Goal: Information Seeking & Learning: Understand process/instructions

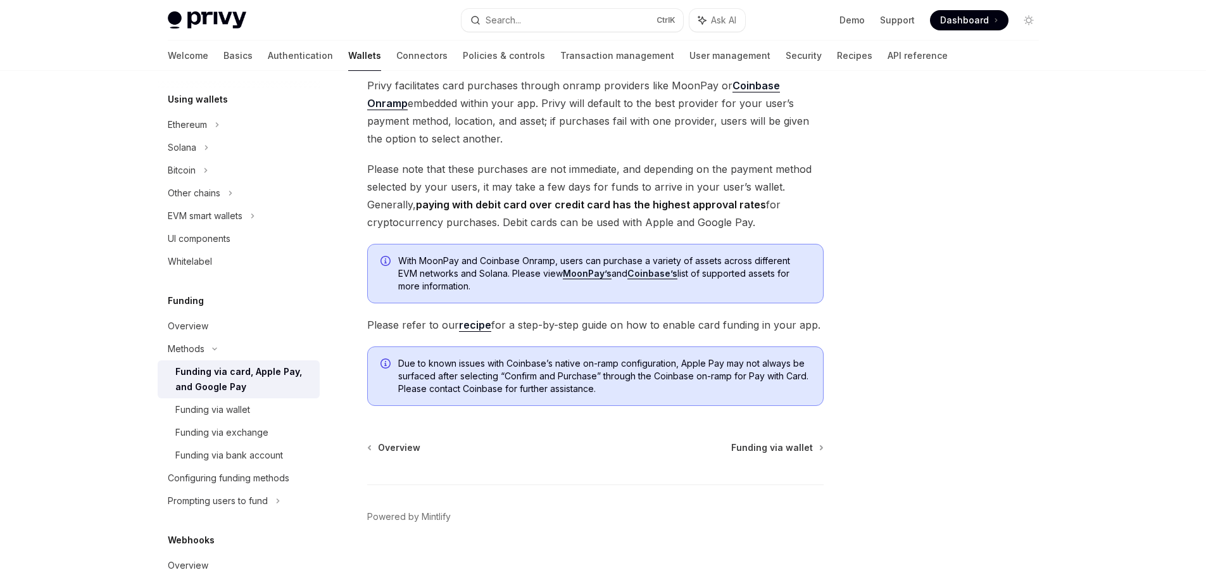
scroll to position [190, 0]
click at [795, 446] on span "Funding via wallet" at bounding box center [772, 446] width 82 height 13
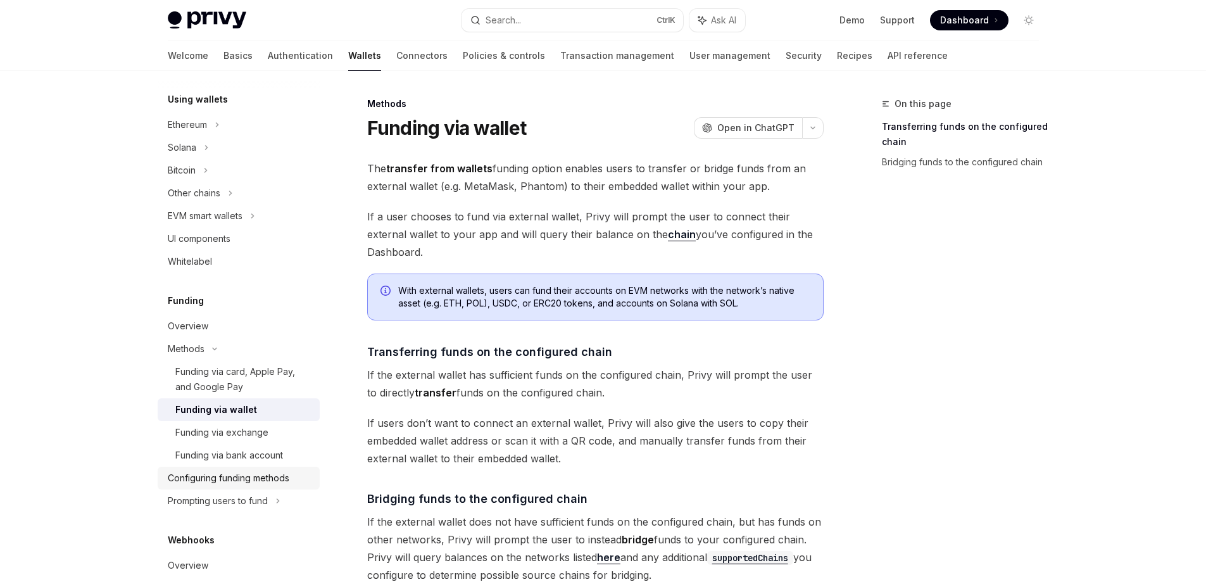
click at [220, 480] on div "Configuring funding methods" at bounding box center [228, 477] width 121 height 15
type textarea "*"
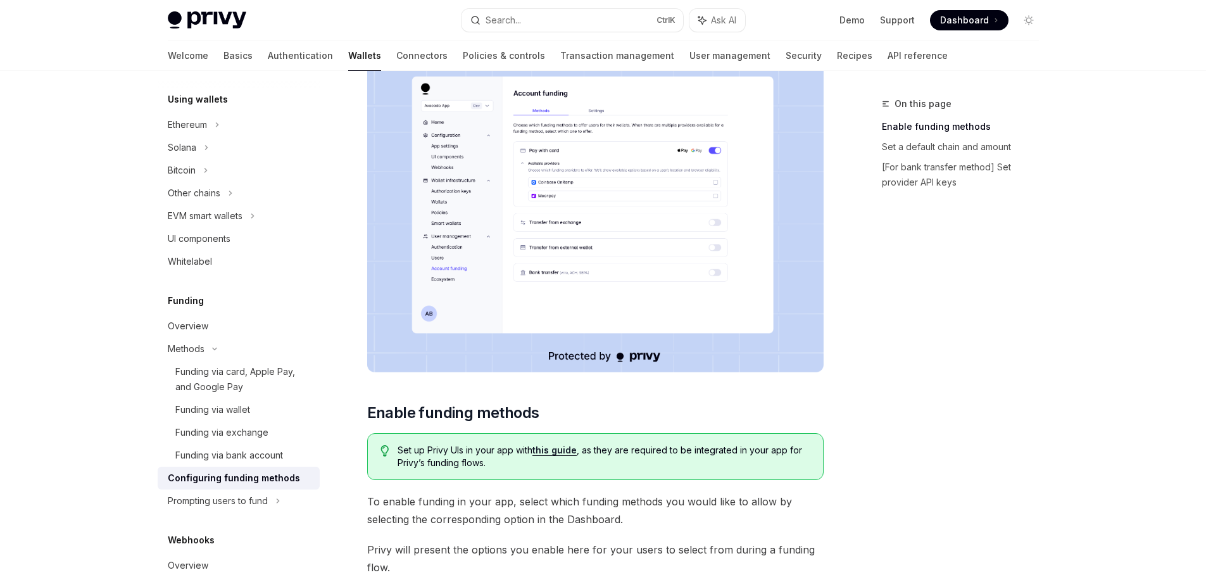
scroll to position [316, 0]
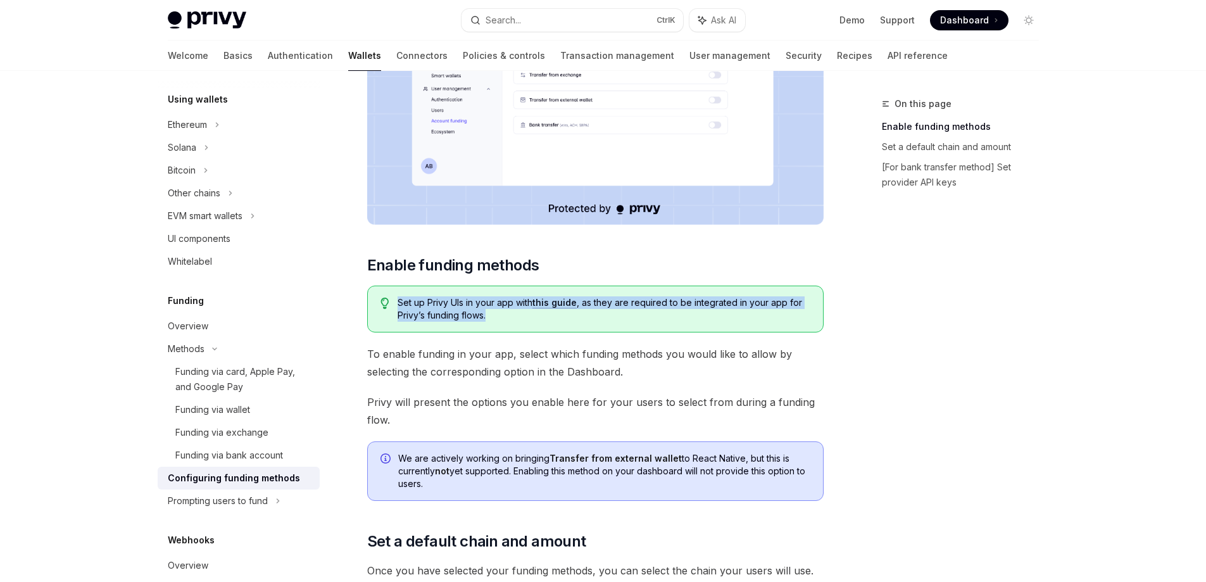
drag, startPoint x: 490, startPoint y: 315, endPoint x: 397, endPoint y: 297, distance: 94.8
click at [397, 297] on div "Set up Privy UIs in your app with this guide , as they are required to be integ…" at bounding box center [595, 308] width 456 height 47
click at [389, 279] on div at bounding box center [389, 279] width 0 height 0
click at [519, 316] on span "Set up Privy UIs in your app with this guide , as they are required to be integ…" at bounding box center [603, 308] width 412 height 25
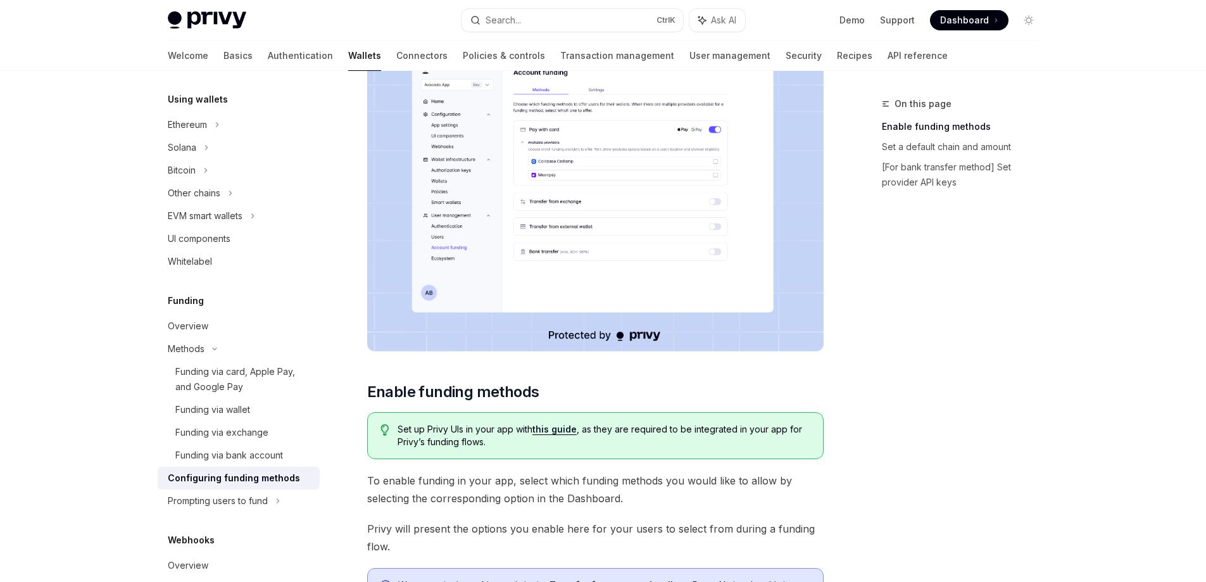
scroll to position [127, 0]
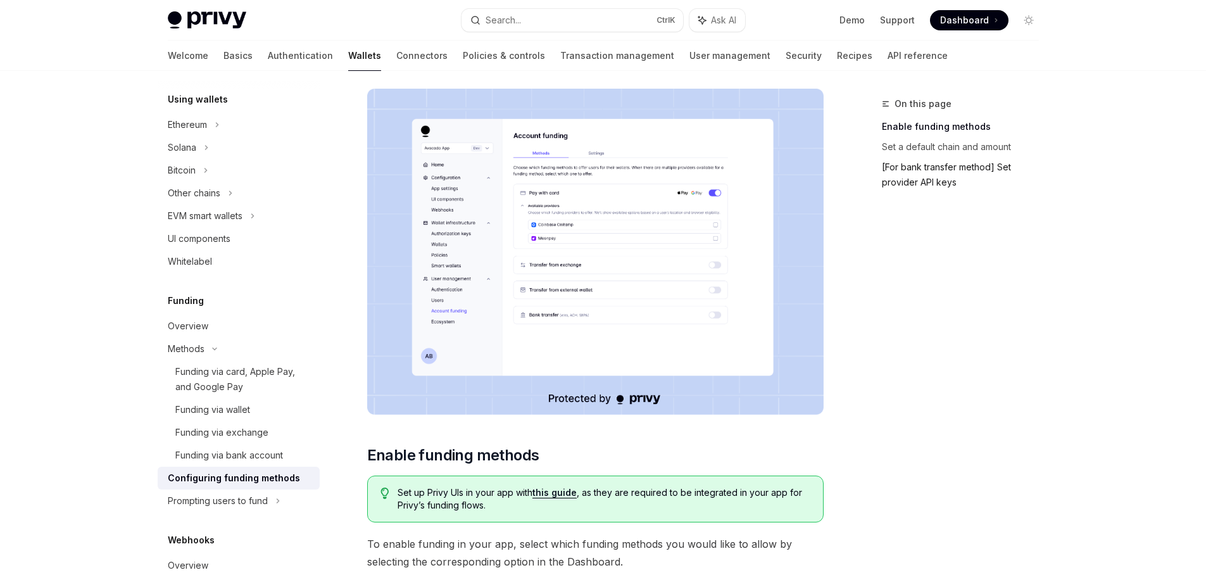
click at [925, 173] on link "[For bank transfer method] Set provider API keys" at bounding box center [965, 174] width 167 height 35
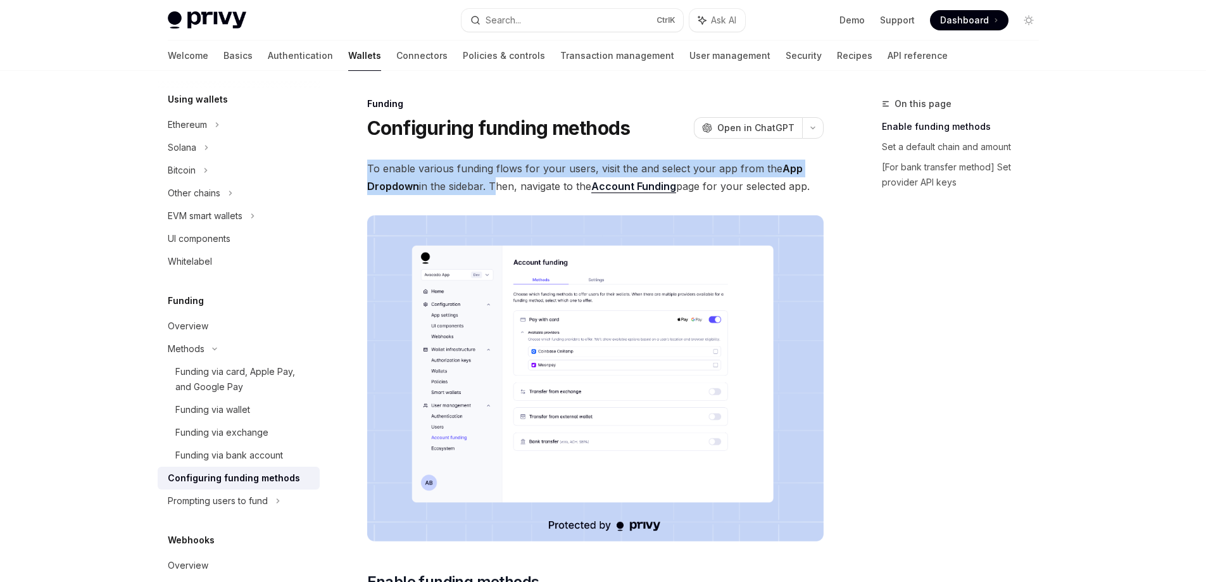
drag, startPoint x: 363, startPoint y: 168, endPoint x: 491, endPoint y: 183, distance: 128.7
click at [483, 193] on div at bounding box center [483, 193] width 0 height 0
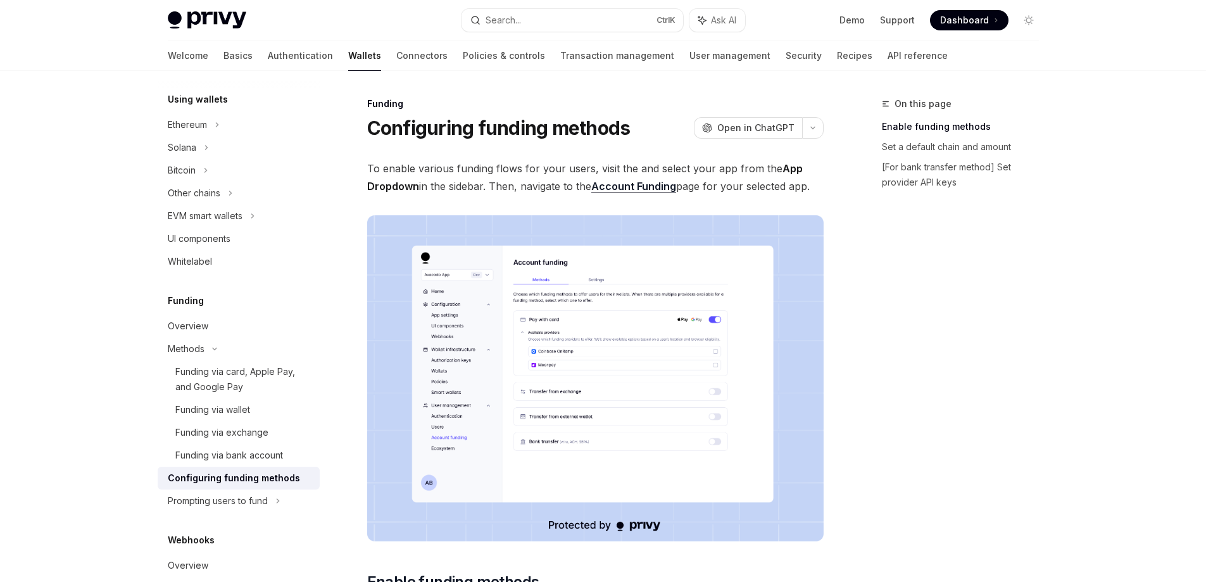
drag, startPoint x: 492, startPoint y: 182, endPoint x: 837, endPoint y: 190, distance: 344.3
click at [828, 194] on div at bounding box center [828, 194] width 0 height 0
click at [911, 213] on div "On this page Enable funding methods Set a default chain and amount [For bank tr…" at bounding box center [952, 338] width 192 height 485
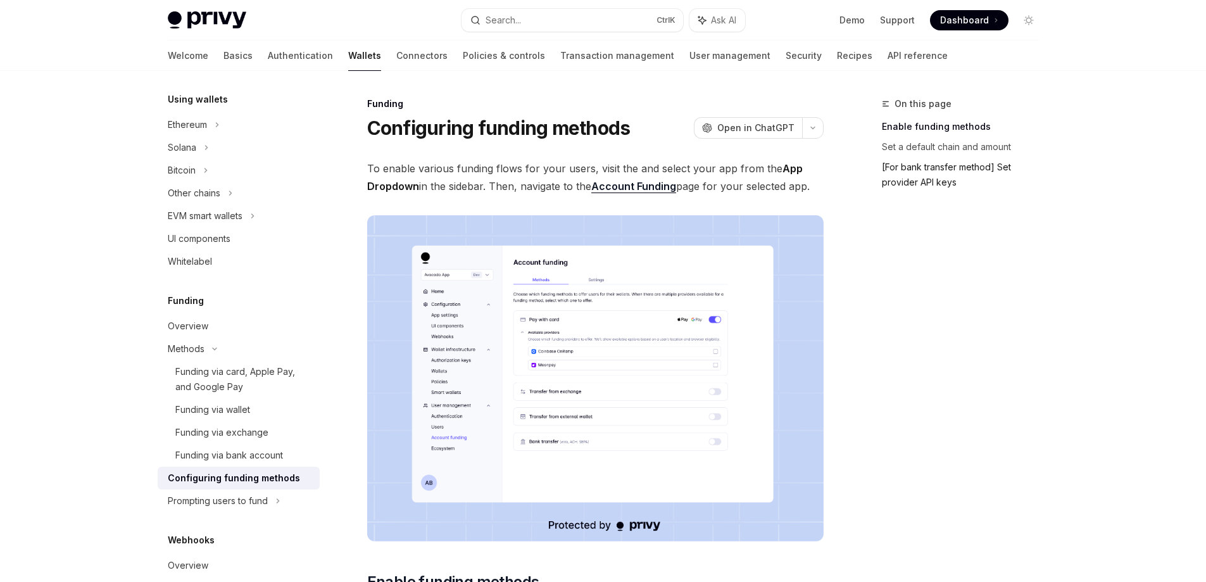
click at [904, 190] on link "[For bank transfer method] Set provider API keys" at bounding box center [965, 174] width 167 height 35
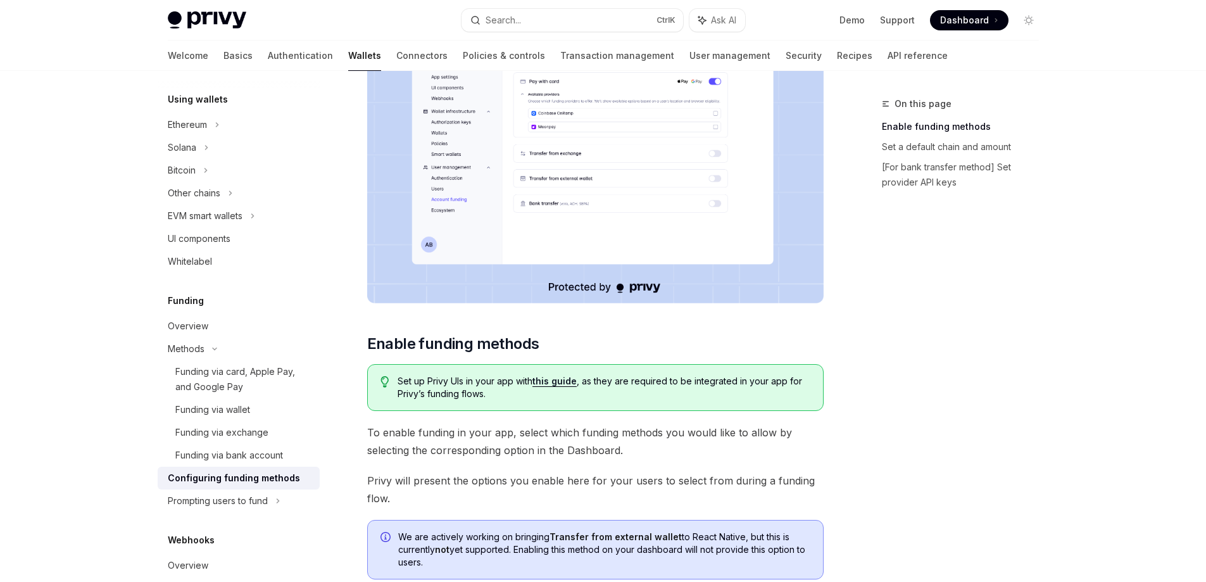
scroll to position [234, 0]
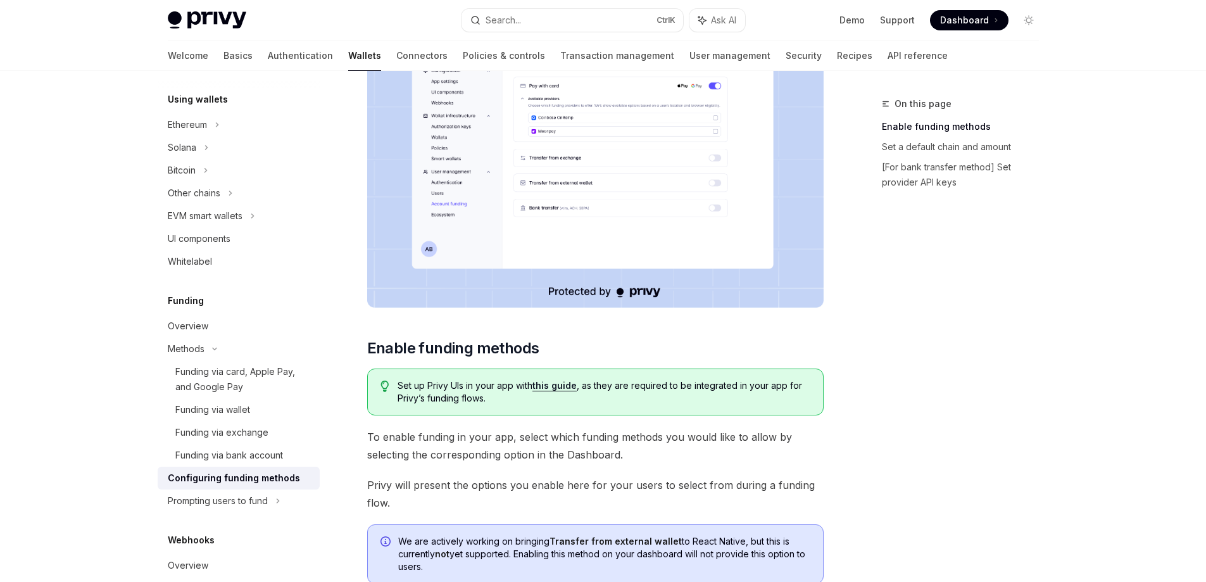
click at [906, 278] on div "On this page Enable funding methods Set a default chain and amount [For bank tr…" at bounding box center [952, 338] width 192 height 485
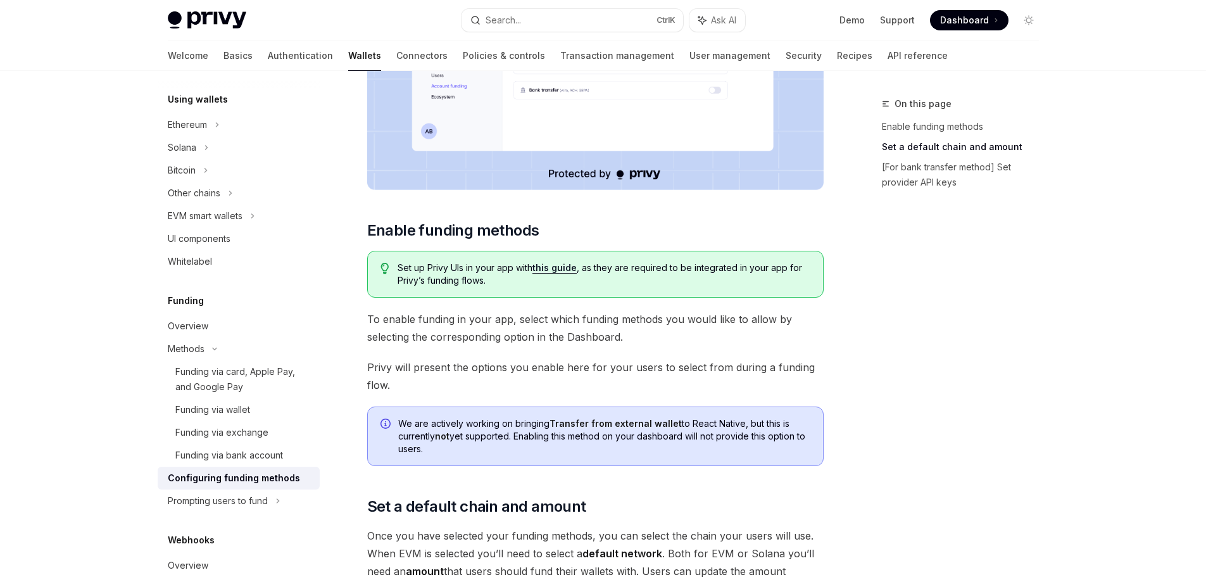
scroll to position [221, 0]
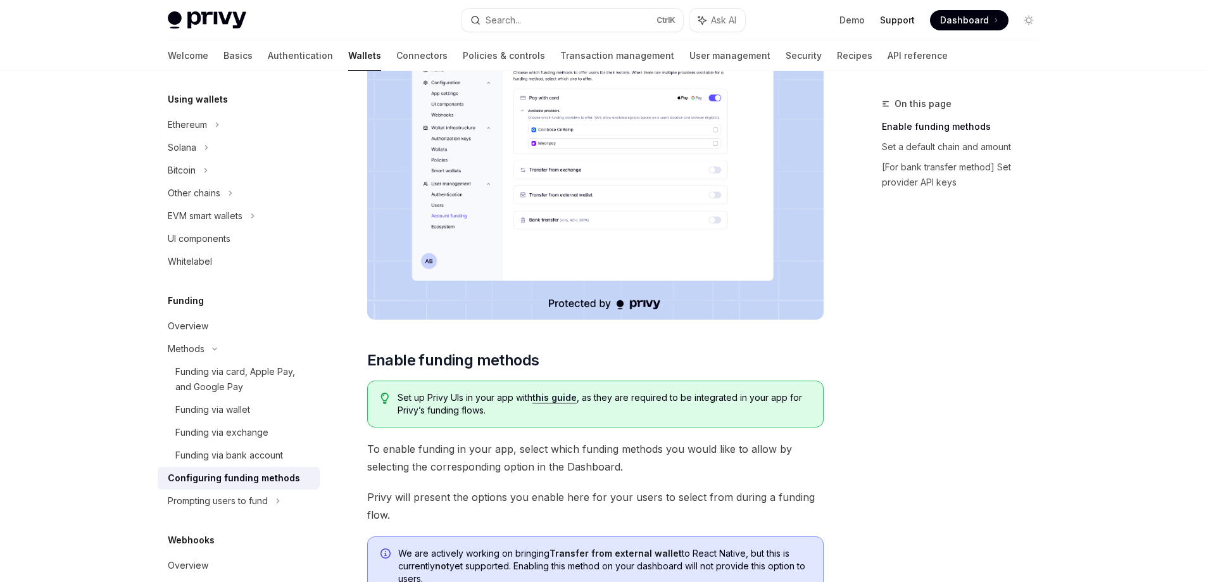
click at [894, 19] on link "Support" at bounding box center [897, 20] width 35 height 13
click at [900, 18] on link "Support" at bounding box center [897, 20] width 35 height 13
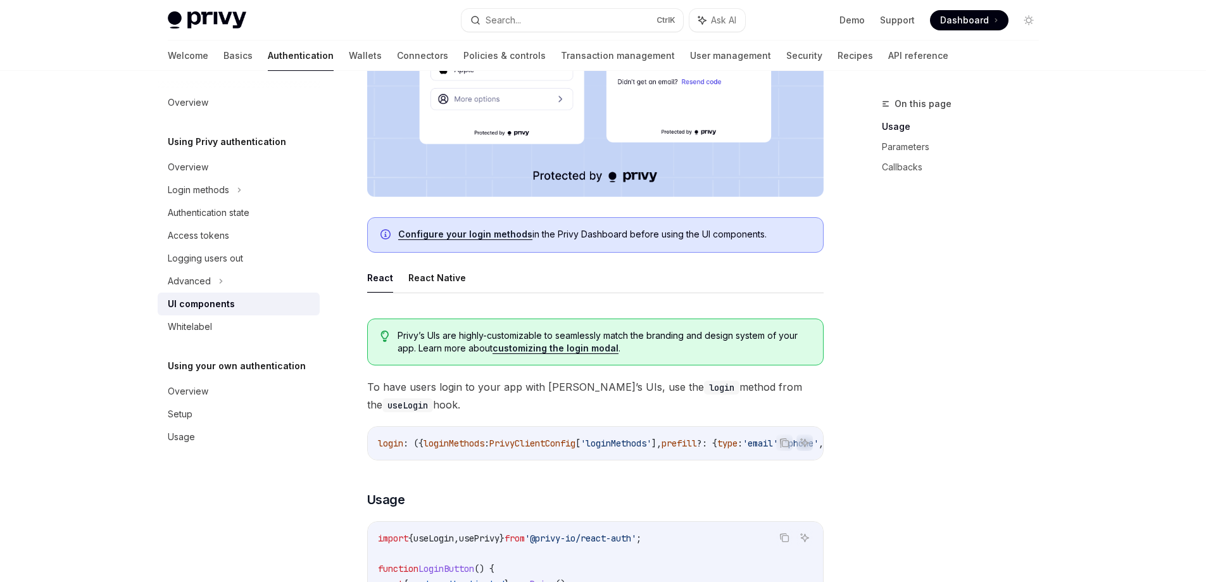
scroll to position [314, 0]
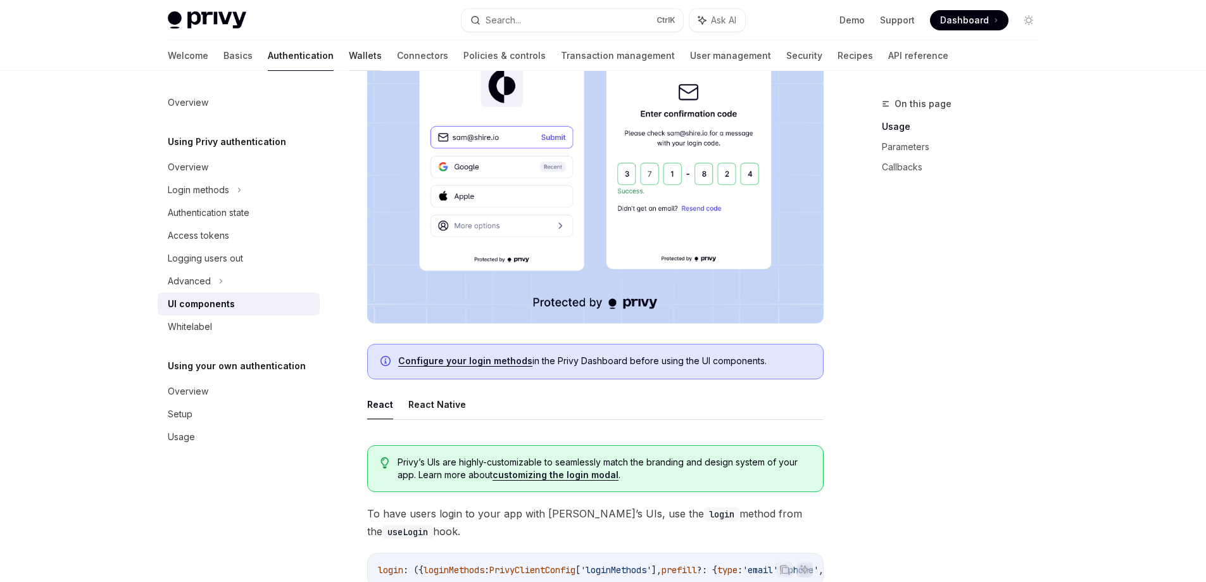
click at [349, 52] on link "Wallets" at bounding box center [365, 55] width 33 height 30
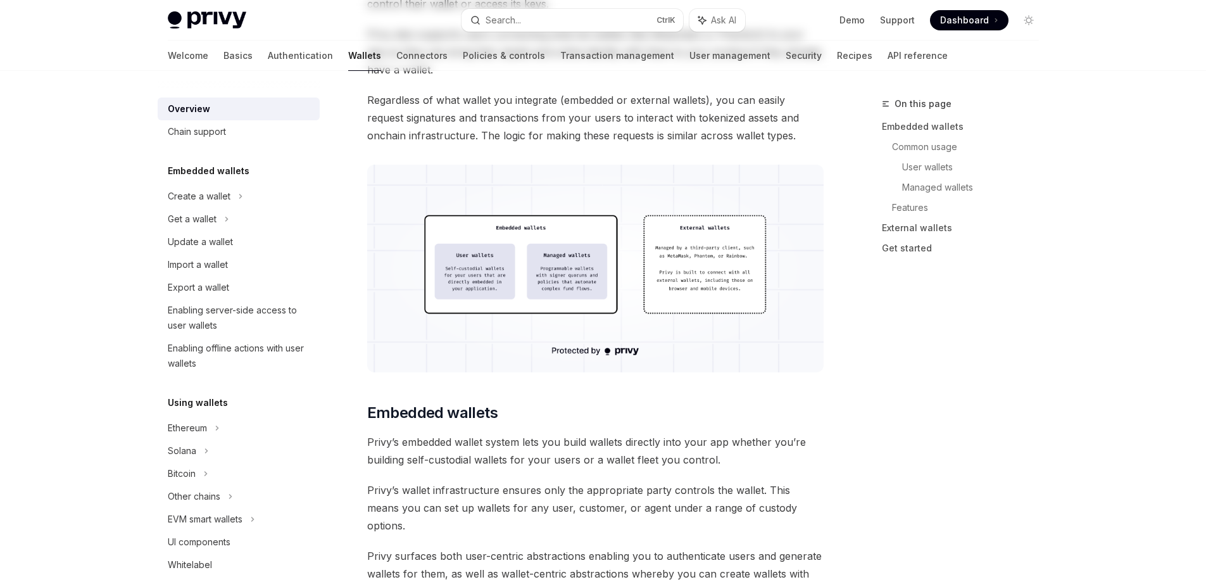
type textarea "*"
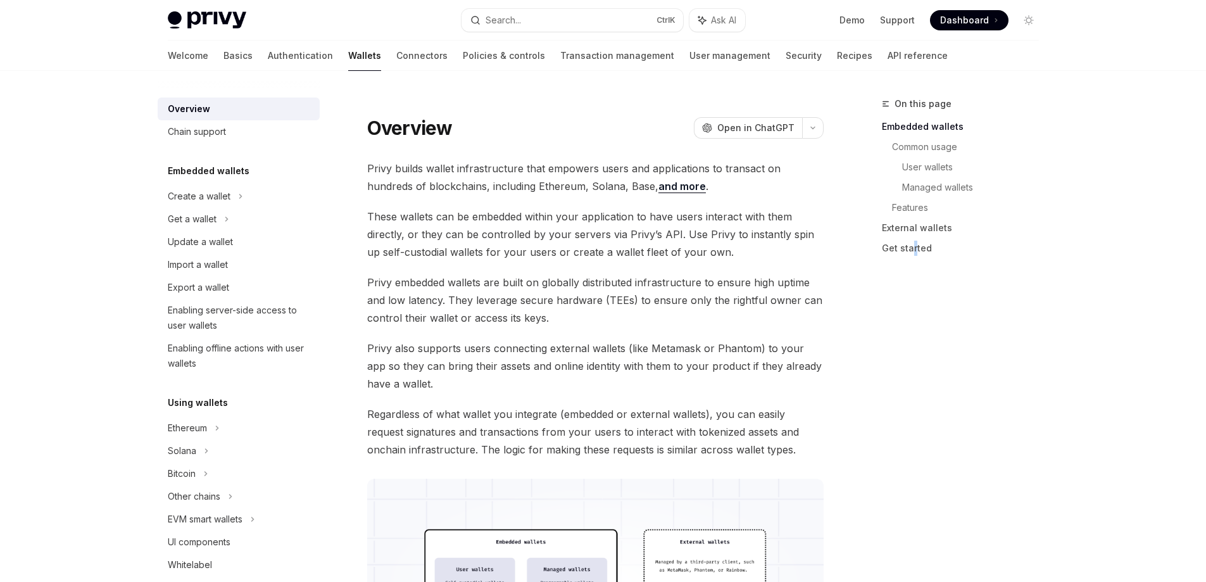
click at [913, 334] on div "On this page Embedded wallets Common usage User wallets Managed wallets Feature…" at bounding box center [952, 338] width 192 height 485
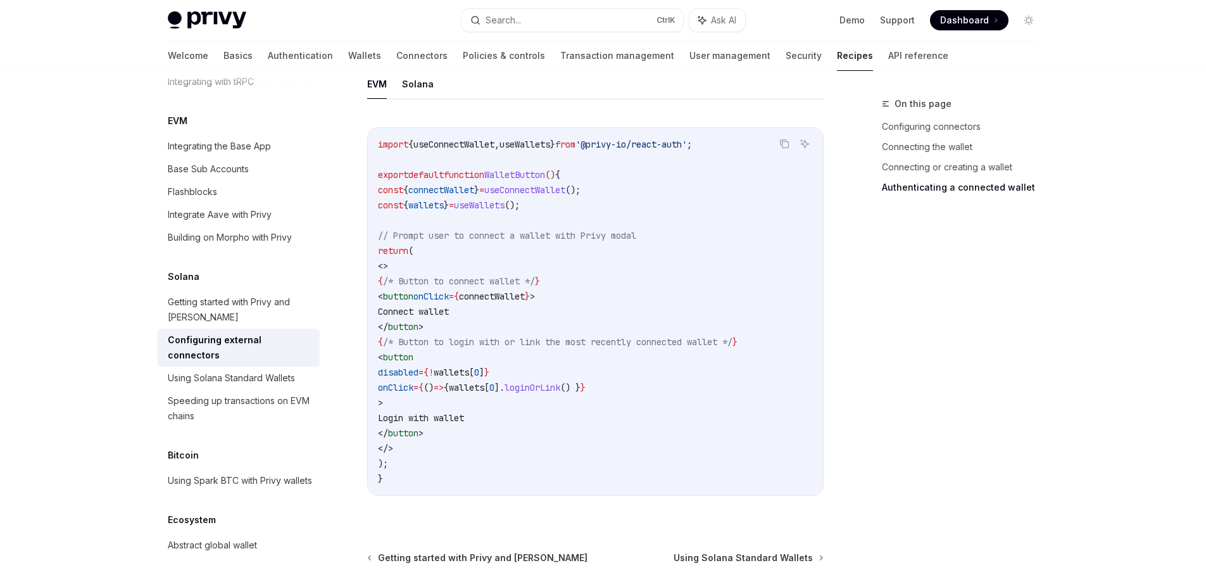
scroll to position [2395, 0]
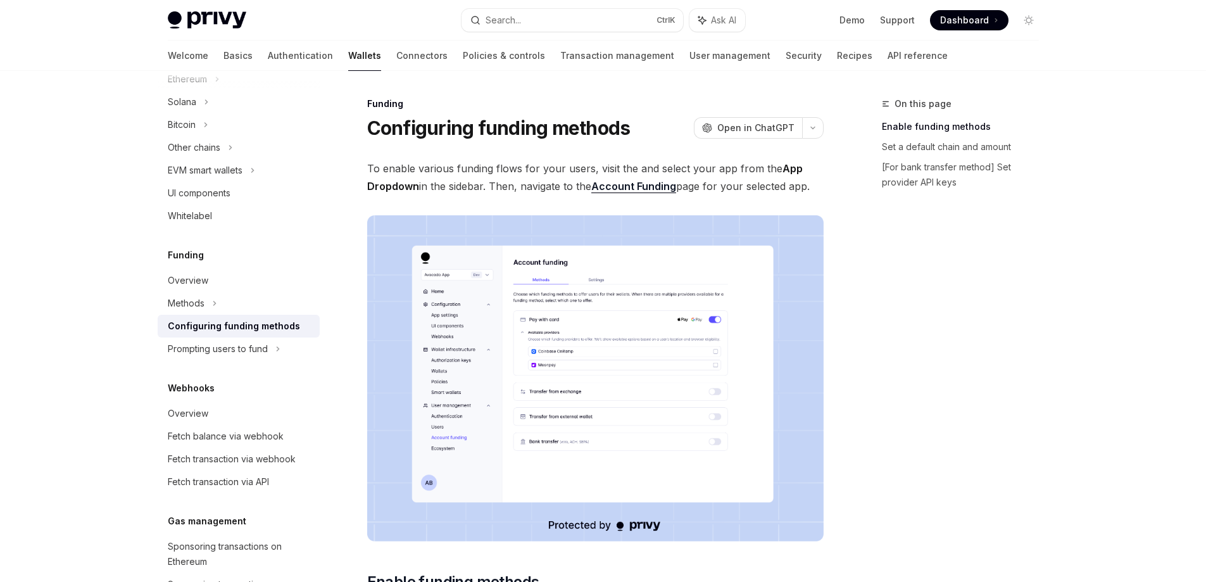
click at [988, 22] on span "Dashboard" at bounding box center [964, 20] width 49 height 13
click at [1009, 337] on div "On this page Enable funding methods Set a default chain and amount [For bank tr…" at bounding box center [952, 338] width 192 height 485
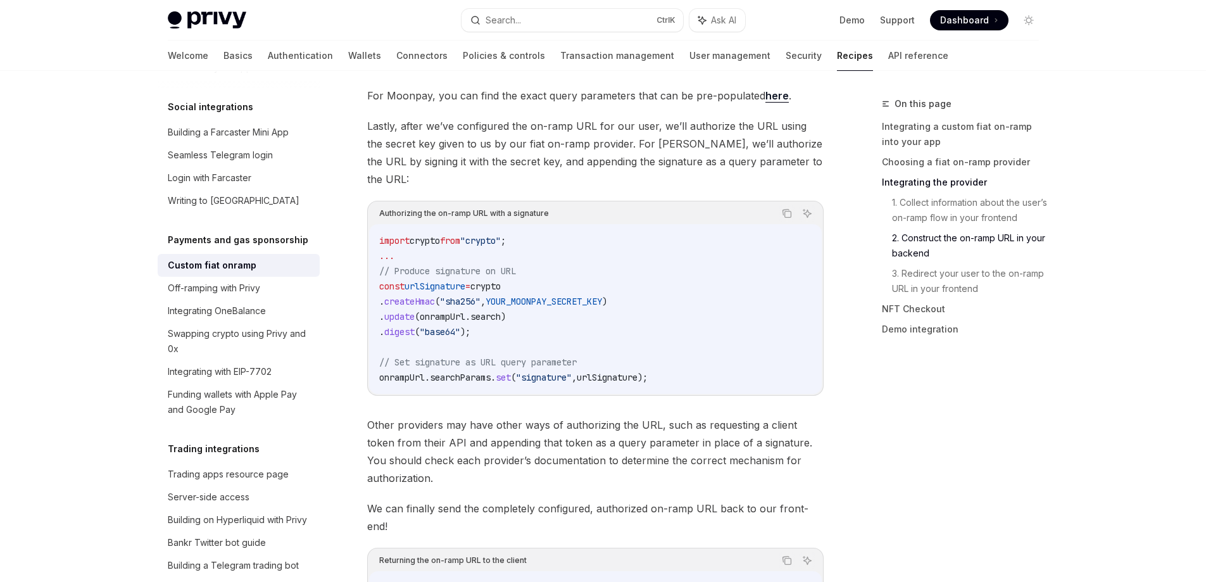
scroll to position [3164, 0]
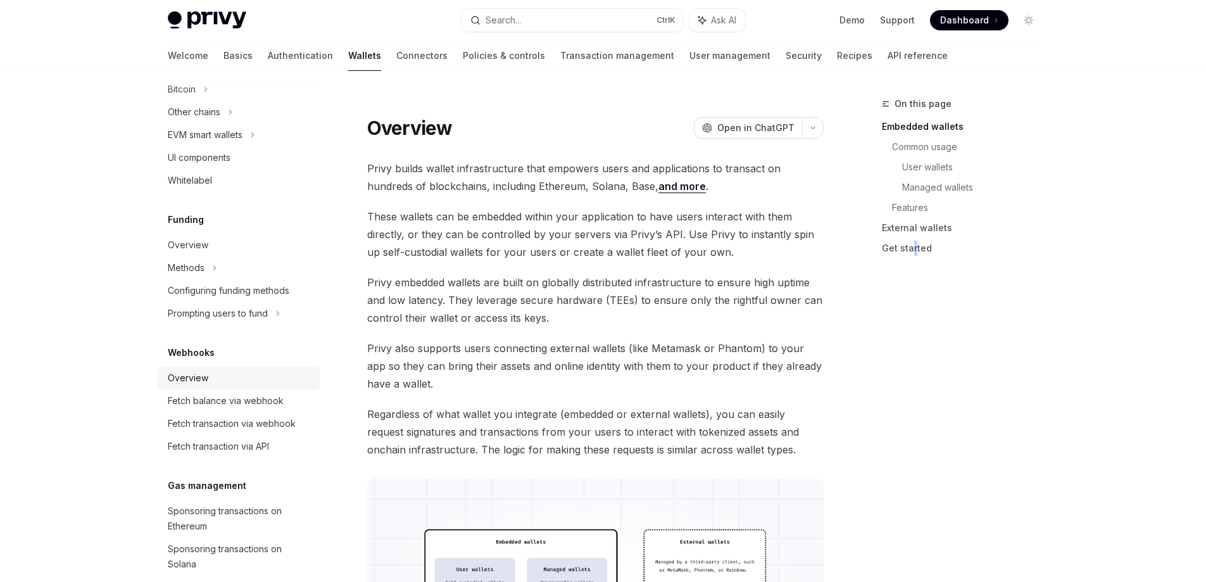
scroll to position [513, 0]
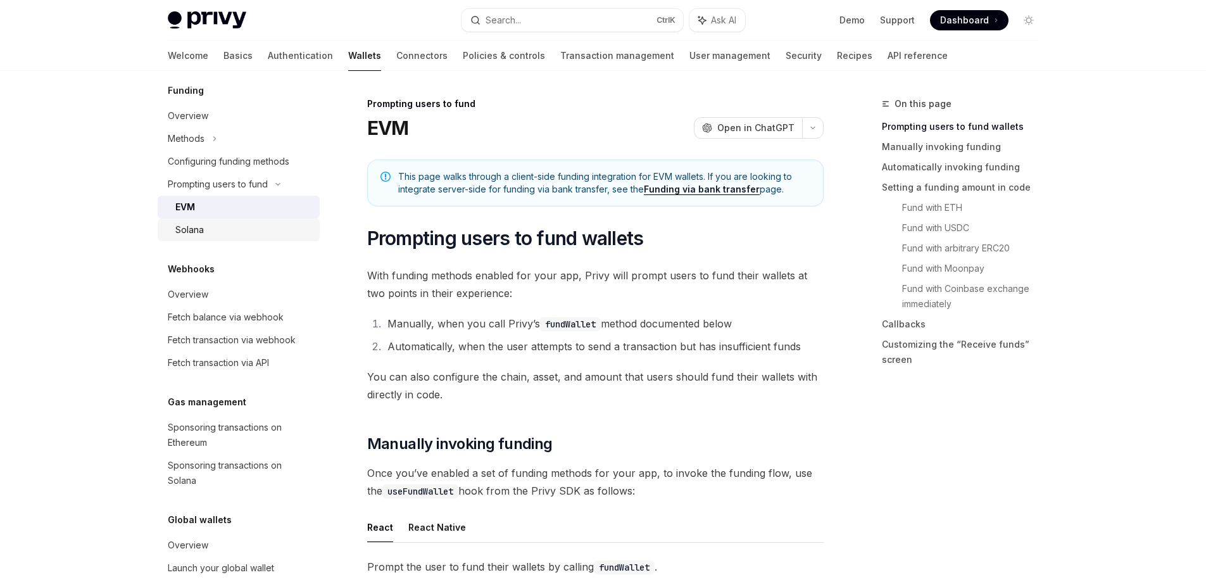
click at [224, 227] on div "Solana" at bounding box center [243, 229] width 137 height 15
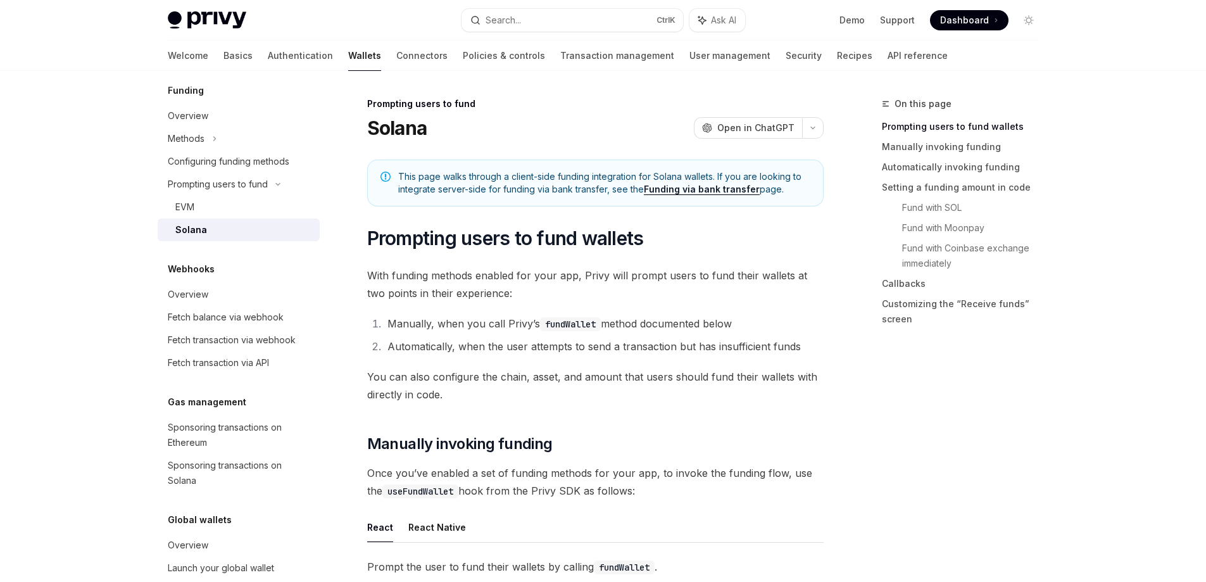
click at [206, 227] on div "Solana" at bounding box center [243, 229] width 137 height 15
type textarea "*"
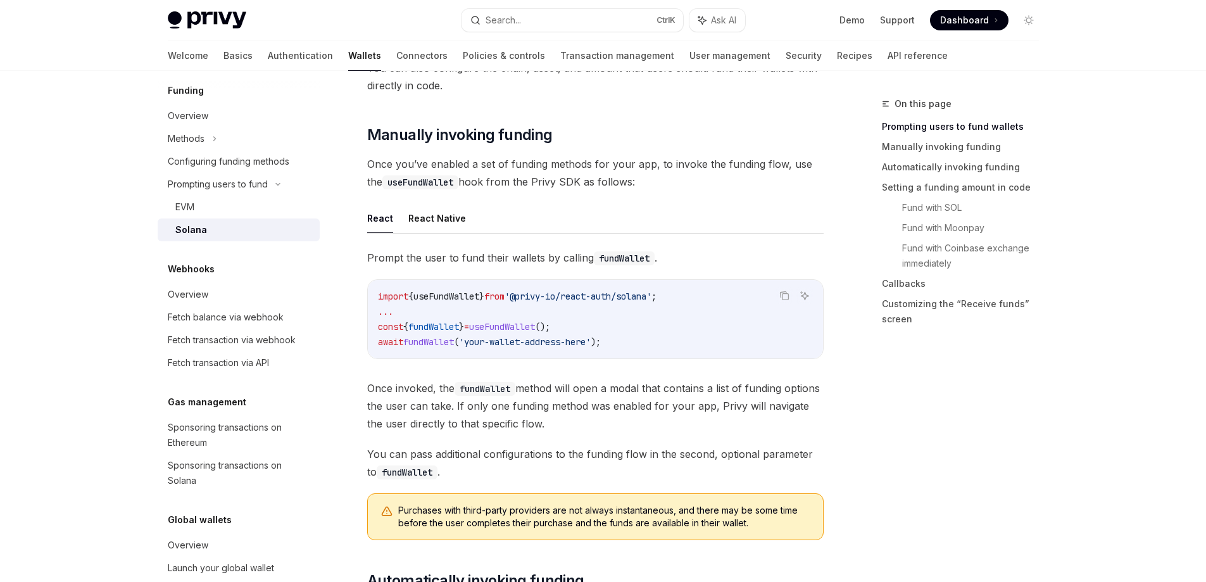
scroll to position [316, 0]
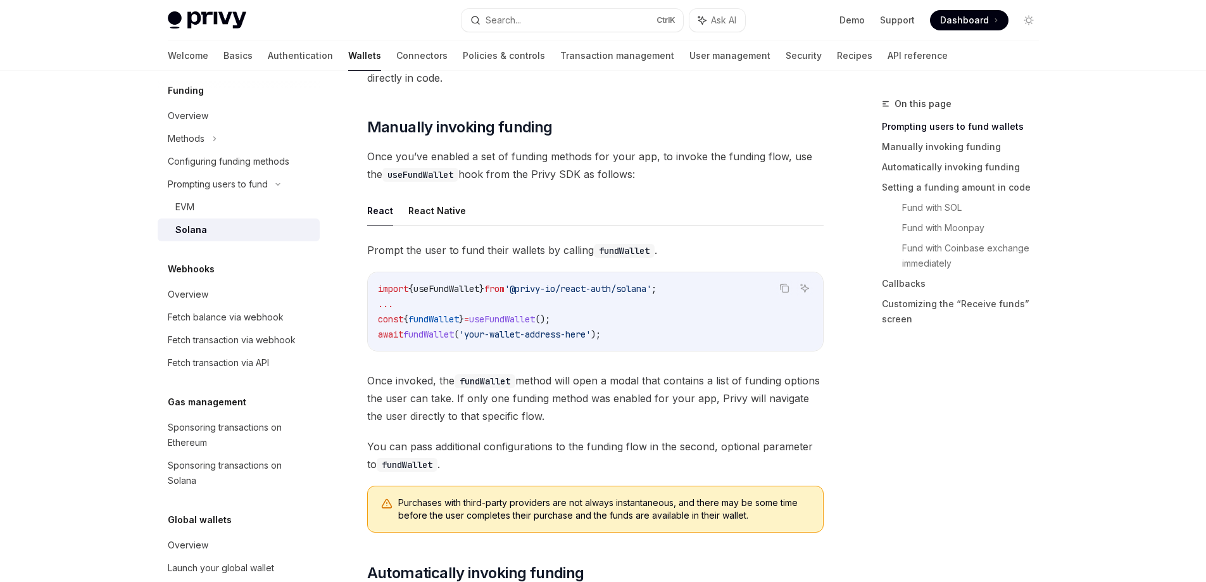
drag, startPoint x: 629, startPoint y: 170, endPoint x: 356, endPoint y: 154, distance: 273.8
click at [347, 132] on div at bounding box center [347, 132] width 0 height 0
click at [1025, 383] on div "On this page Prompting users to fund wallets Manually invoking funding Automati…" at bounding box center [952, 338] width 192 height 485
drag, startPoint x: 359, startPoint y: 377, endPoint x: 625, endPoint y: 411, distance: 268.6
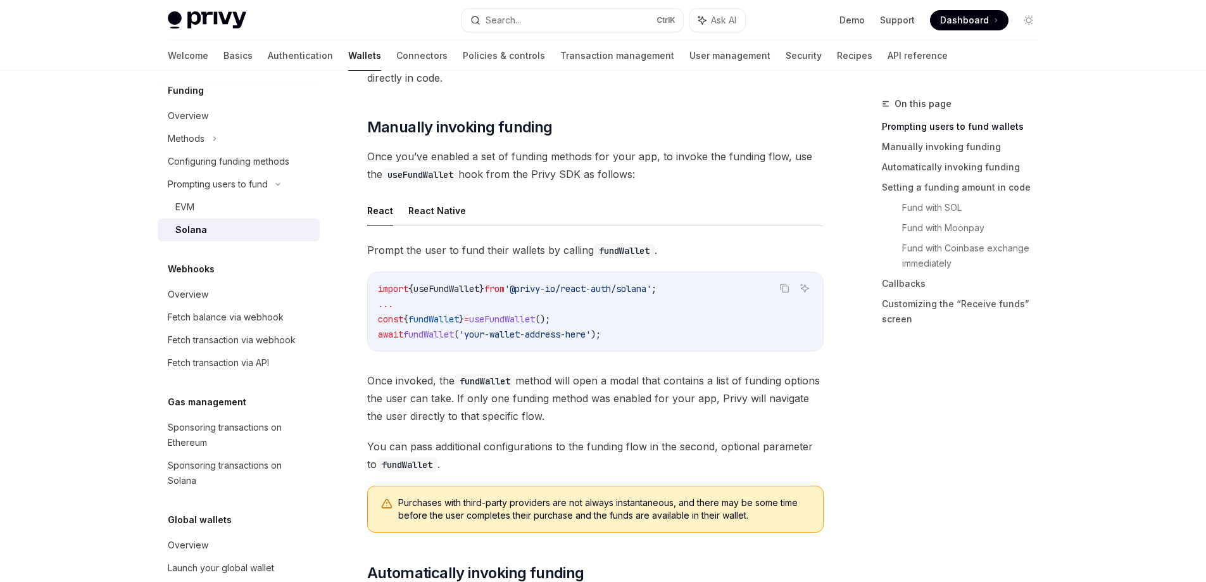
click at [617, 423] on div at bounding box center [617, 423] width 0 height 0
click at [1000, 445] on div "On this page Prompting users to fund wallets Manually invoking funding Automati…" at bounding box center [952, 338] width 192 height 485
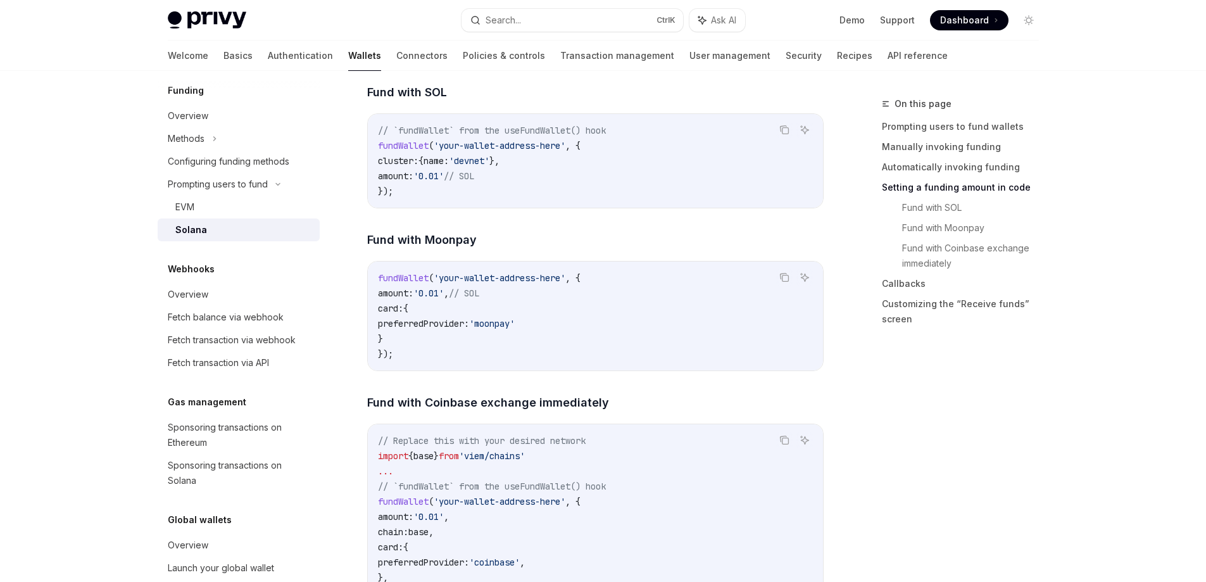
scroll to position [1455, 0]
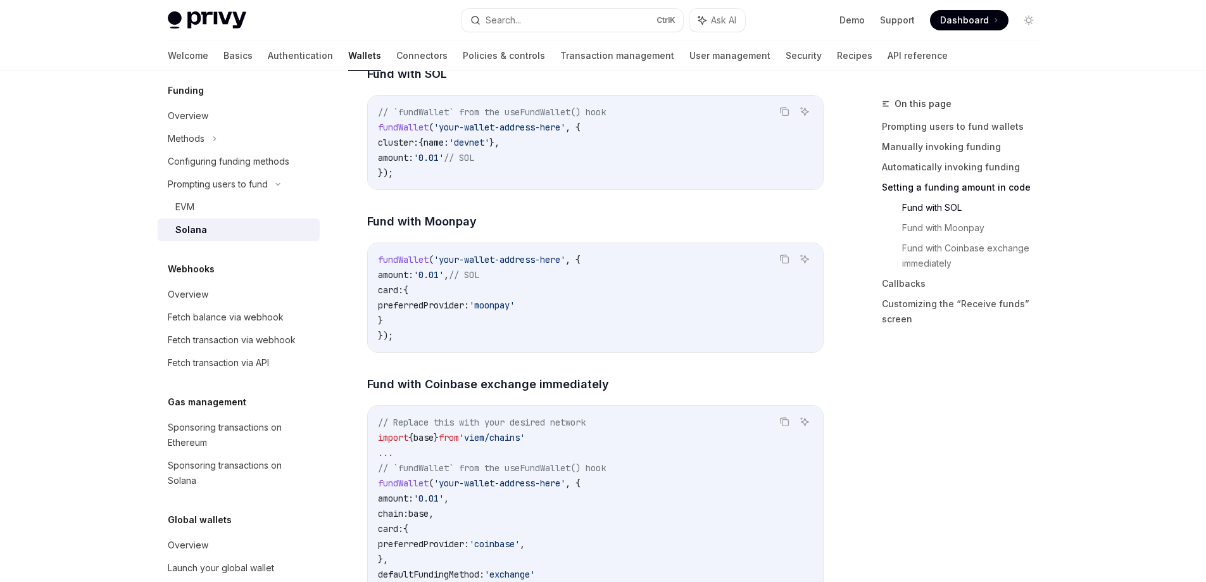
click at [402, 311] on span "preferredProvider:" at bounding box center [423, 304] width 91 height 11
click at [394, 294] on div at bounding box center [394, 294] width 0 height 0
click at [883, 359] on div "On this page Prompting users to fund wallets Manually invoking funding Automati…" at bounding box center [952, 338] width 192 height 485
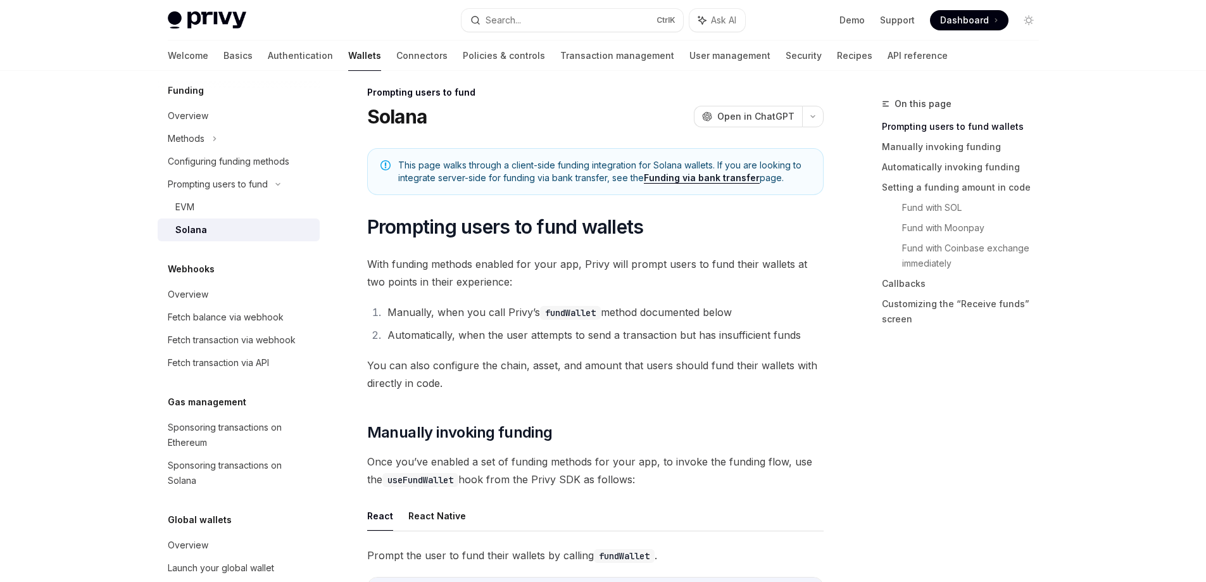
scroll to position [0, 0]
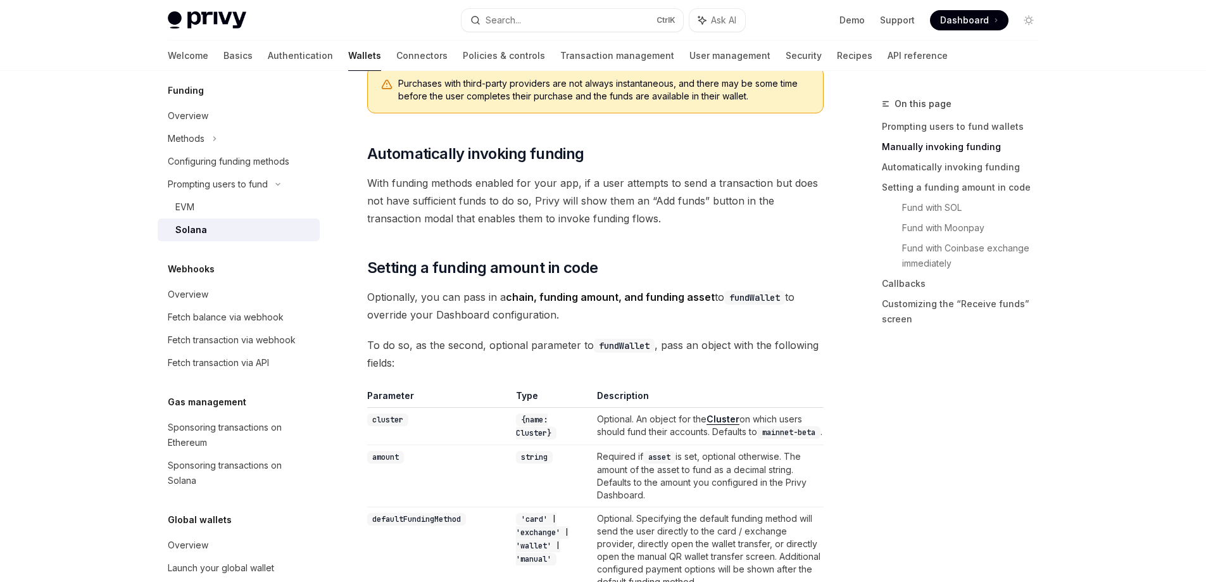
scroll to position [738, 0]
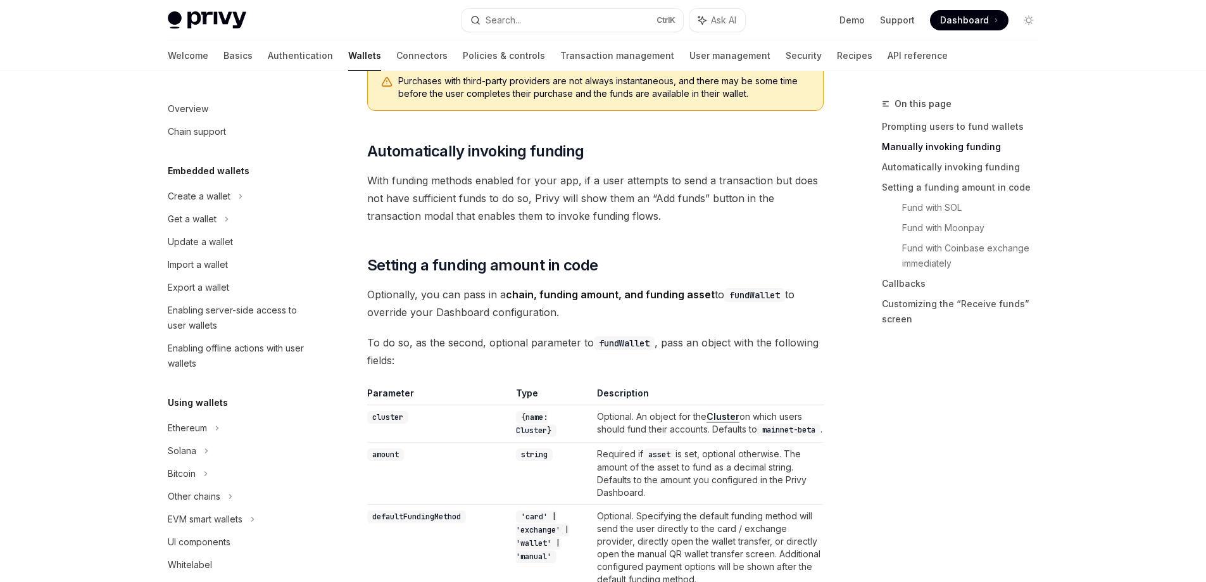
scroll to position [513, 0]
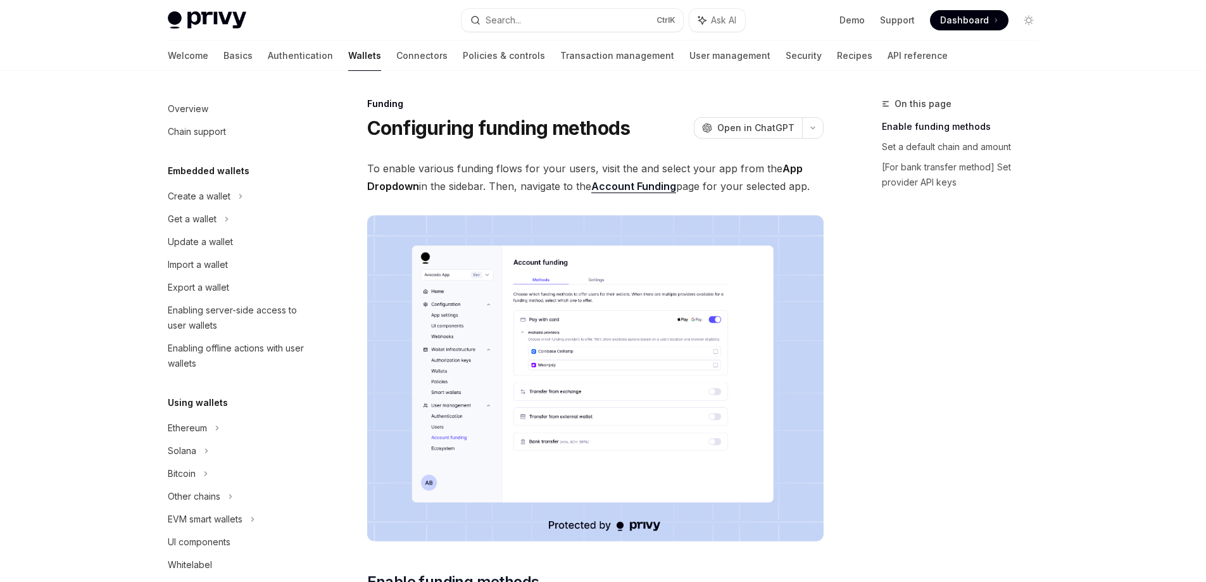
scroll to position [303, 0]
